Goal: Feedback & Contribution: Contribute content

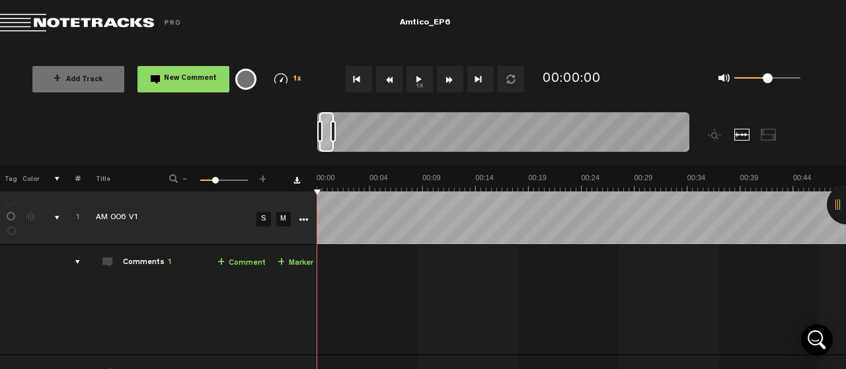
click at [422, 76] on button "1x" at bounding box center [419, 79] width 26 height 26
click at [281, 78] on img at bounding box center [280, 78] width 13 height 11
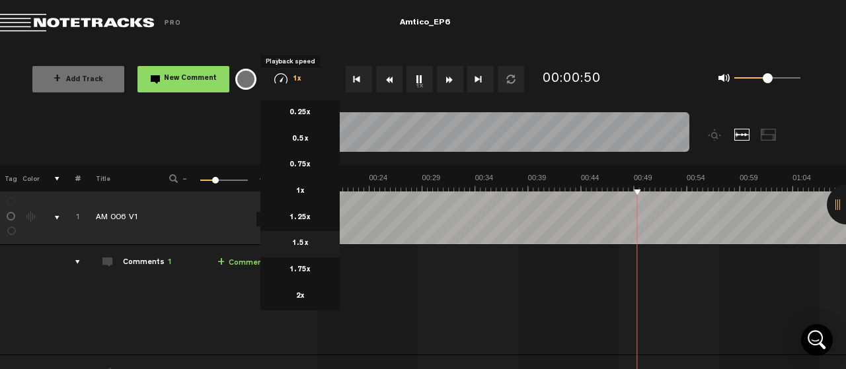
click at [295, 250] on li "1.5x" at bounding box center [299, 244] width 79 height 26
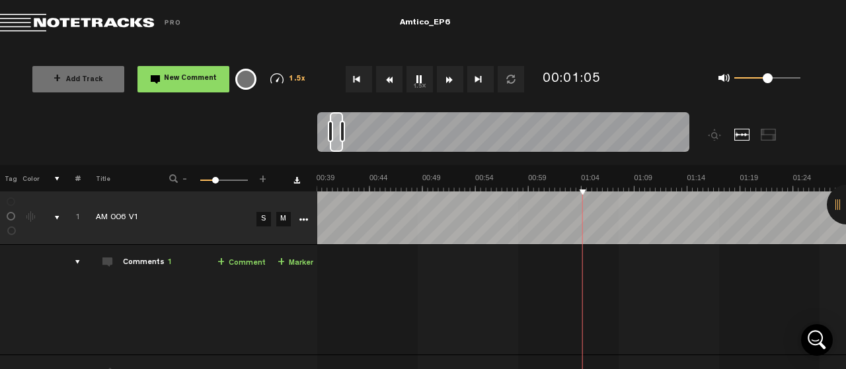
scroll to position [0, 424]
click at [301, 76] on span "1.5x" at bounding box center [297, 79] width 17 height 7
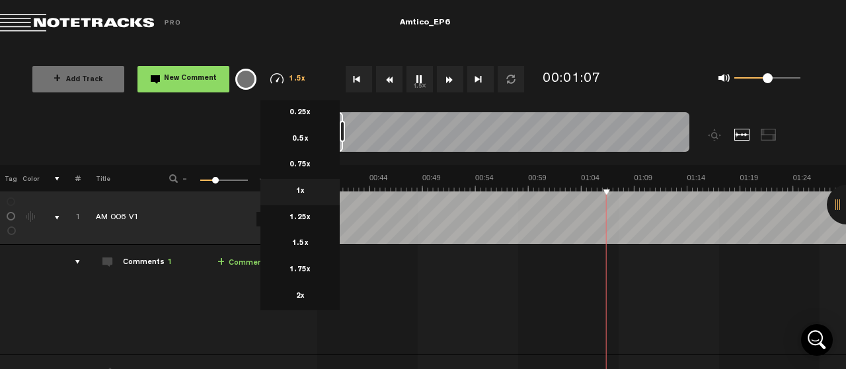
click at [305, 188] on li "1x" at bounding box center [299, 192] width 79 height 26
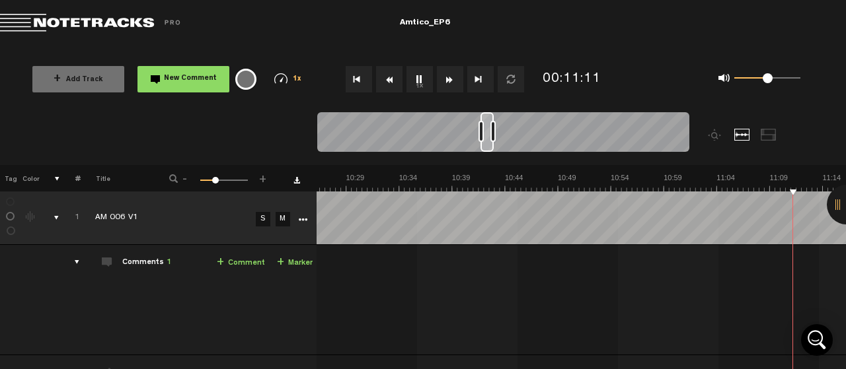
scroll to position [0, 6852]
click at [532, 253] on td "1 AM 006 V1 S M AM 006 V1 by Lower Street 1 collaborators 02:07 - • : "Could we…" at bounding box center [581, 300] width 529 height 110
click at [420, 80] on button "1x" at bounding box center [419, 79] width 26 height 26
click at [186, 75] on span "New Comment" at bounding box center [190, 78] width 53 height 7
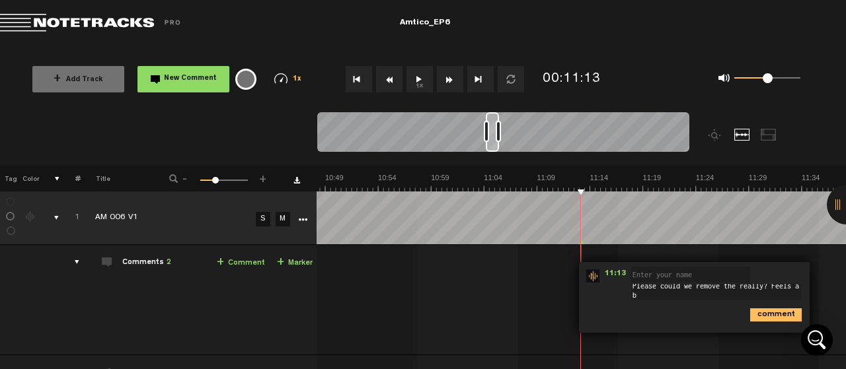
scroll to position [1, 0]
click at [695, 299] on textarea "Please could we remove the really? Feels a bit redudant" at bounding box center [716, 294] width 170 height 21
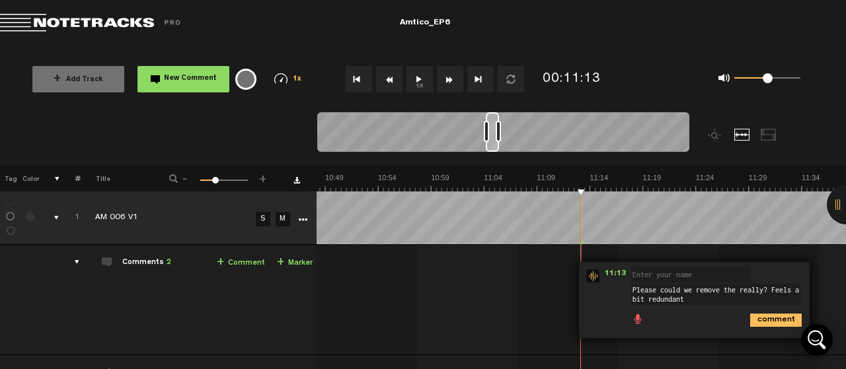
type textarea "Please could we remove the really? Feels a bit redundant"
click at [772, 318] on icon "comment" at bounding box center [776, 320] width 52 height 13
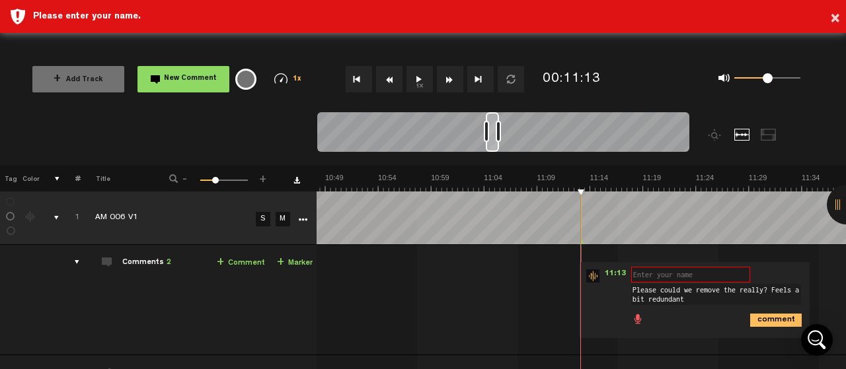
click at [664, 266] on div "11:13 - NaN:NaN • : "Please could we remove the really? Feels a bit redundant" …" at bounding box center [694, 300] width 231 height 76
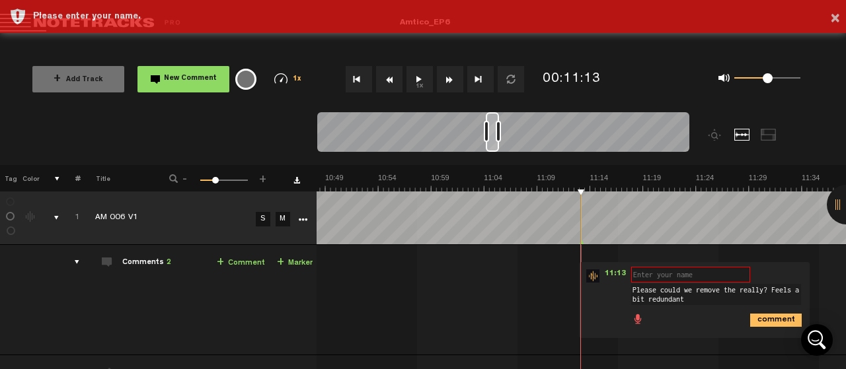
click at [664, 276] on input "text" at bounding box center [690, 275] width 119 height 16
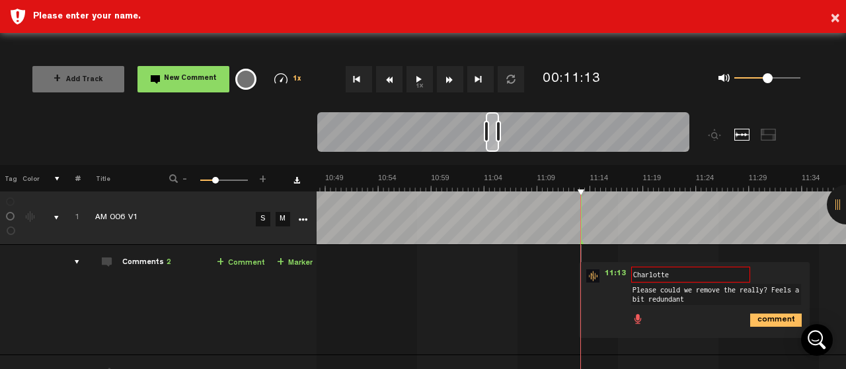
type input "Charlotte"
click at [777, 319] on icon "comment" at bounding box center [776, 320] width 52 height 13
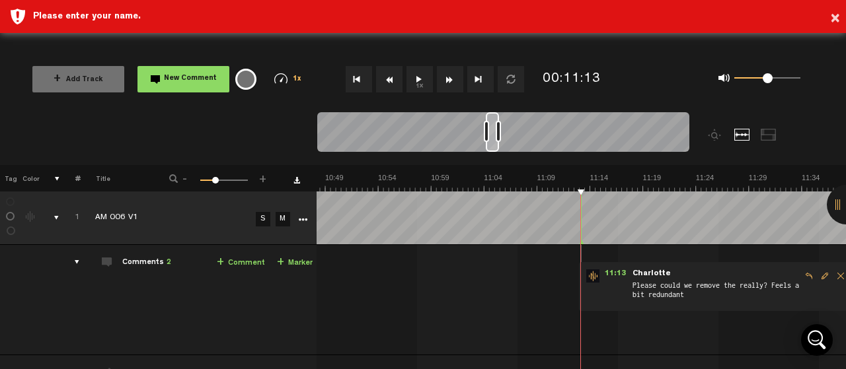
click at [420, 79] on button "1x" at bounding box center [419, 79] width 26 height 26
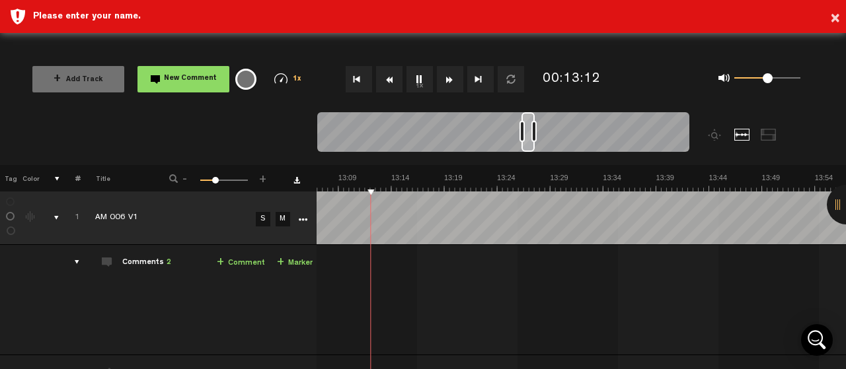
scroll to position [0, 8341]
